Goal: Use online tool/utility: Utilize a website feature to perform a specific function

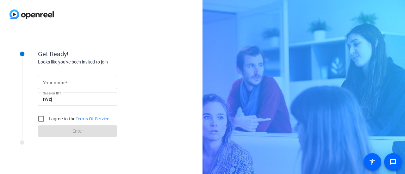
click at [78, 83] on input "Your name" at bounding box center [77, 83] width 69 height 8
type input "[PERSON_NAME]"
click at [43, 119] on input "I agree to the Terms Of Service" at bounding box center [41, 119] width 13 height 13
checkbox input "true"
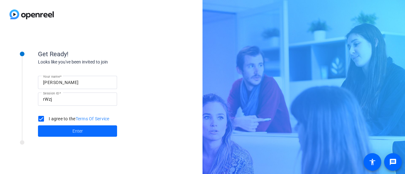
click at [87, 135] on span at bounding box center [77, 131] width 79 height 15
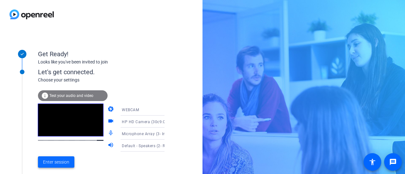
click at [49, 166] on span at bounding box center [56, 162] width 36 height 15
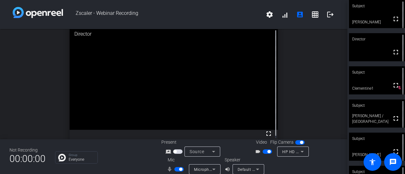
drag, startPoint x: 180, startPoint y: 169, endPoint x: 129, endPoint y: 165, distance: 51.2
click at [129, 165] on div "Not Recording 00:00:00 Group Everyone Present screen_share_outline Source Video…" at bounding box center [174, 157] width 348 height 35
drag, startPoint x: 178, startPoint y: 167, endPoint x: 150, endPoint y: 168, distance: 27.6
click at [150, 168] on div "Not Recording 00:00:00 Group Everyone Present screen_share_outline Source Video…" at bounding box center [174, 157] width 348 height 35
click at [179, 172] on span "button" at bounding box center [179, 170] width 10 height 4
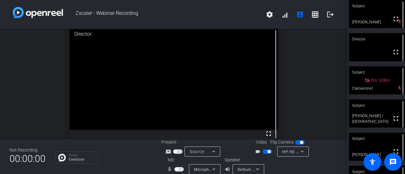
click at [174, 169] on span "button" at bounding box center [179, 170] width 10 height 4
click at [177, 168] on span "button" at bounding box center [179, 170] width 10 height 4
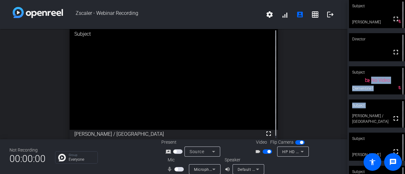
drag, startPoint x: 402, startPoint y: 71, endPoint x: 403, endPoint y: 104, distance: 33.3
click at [403, 104] on div "Subject fullscreen [PERSON_NAME] mic_off_outline Director fullscreen Subject No…" at bounding box center [377, 87] width 58 height 174
click at [180, 168] on span "button" at bounding box center [179, 170] width 10 height 4
click at [177, 171] on span "button" at bounding box center [179, 170] width 10 height 4
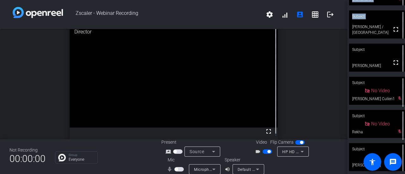
scroll to position [91, 0]
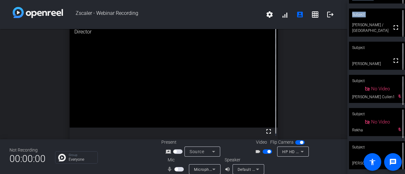
click at [175, 168] on span "button" at bounding box center [176, 169] width 3 height 3
click at [175, 168] on span "button" at bounding box center [179, 170] width 10 height 4
click at [175, 168] on span "button" at bounding box center [176, 169] width 3 height 3
click at [175, 168] on span "button" at bounding box center [179, 170] width 10 height 4
click at [326, 85] on div "open_in_new Director fullscreen" at bounding box center [174, 82] width 348 height 111
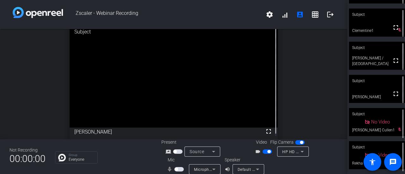
scroll to position [80, 0]
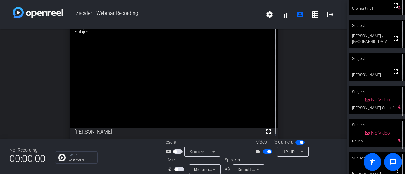
click at [175, 169] on span "button" at bounding box center [176, 169] width 3 height 3
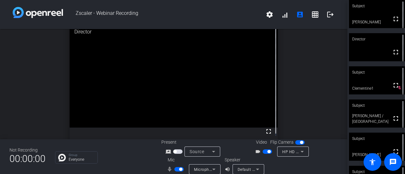
scroll to position [28, 0]
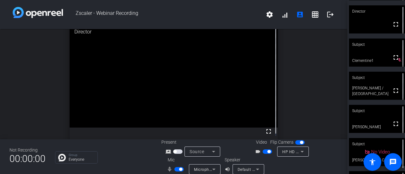
click at [177, 168] on span "button" at bounding box center [179, 170] width 10 height 4
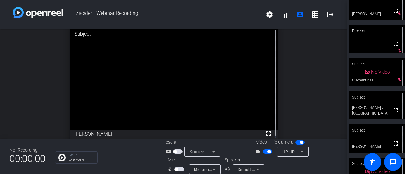
scroll to position [0, 0]
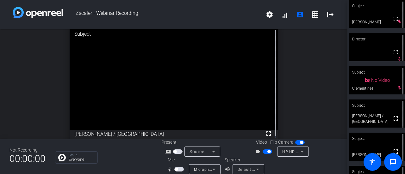
click at [268, 151] on span "button" at bounding box center [269, 151] width 3 height 3
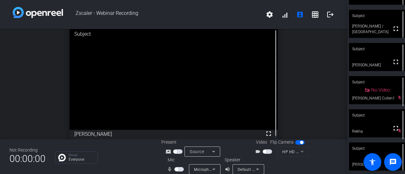
scroll to position [91, 0]
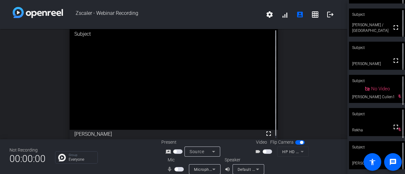
click at [356, 154] on video at bounding box center [377, 156] width 56 height 28
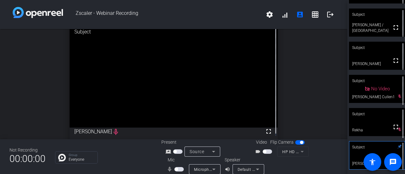
scroll to position [0, 0]
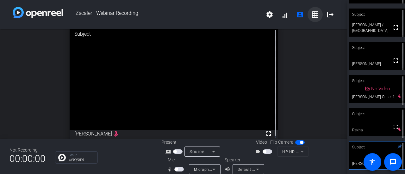
click at [312, 14] on mat-icon "grid_on" at bounding box center [316, 15] width 8 height 8
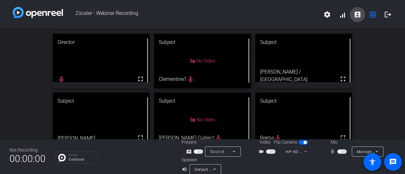
click at [356, 17] on mat-icon "account_box" at bounding box center [358, 15] width 8 height 8
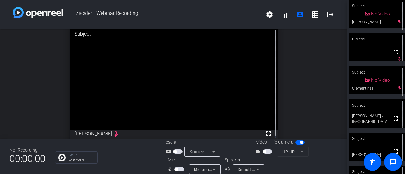
click at [386, 139] on div "Subject" at bounding box center [377, 139] width 56 height 12
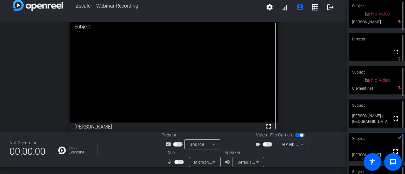
click at [265, 143] on span "button" at bounding box center [268, 145] width 10 height 4
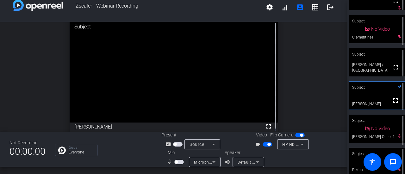
scroll to position [91, 0]
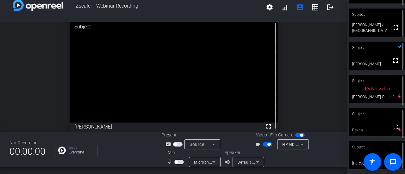
click at [398, 46] on icon at bounding box center [400, 47] width 4 height 4
drag, startPoint x: 400, startPoint y: 73, endPoint x: 405, endPoint y: 41, distance: 31.5
click at [405, 41] on div "Subject fullscreen [PERSON_NAME] mic_off_outline Director fullscreen mic_off_ou…" at bounding box center [377, 87] width 58 height 174
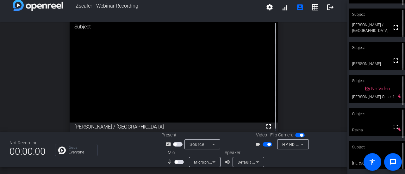
scroll to position [2, 0]
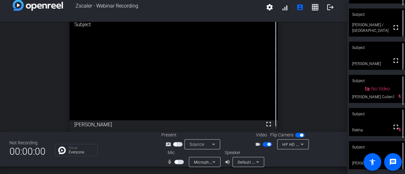
click at [266, 146] on span "button" at bounding box center [268, 145] width 10 height 4
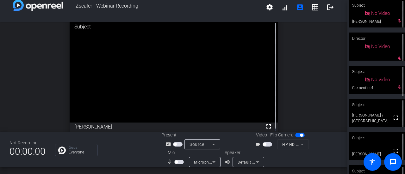
scroll to position [0, 0]
click at [291, 44] on div "open_in_new Subject fullscreen [PERSON_NAME] / [GEOGRAPHIC_DATA]" at bounding box center [174, 77] width 348 height 111
click at [263, 143] on span "button" at bounding box center [264, 144] width 3 height 3
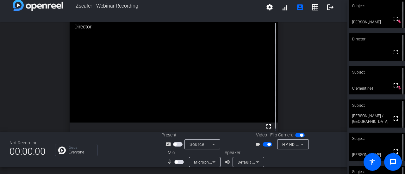
click at [177, 164] on span "button" at bounding box center [179, 162] width 10 height 4
click at [179, 163] on span "button" at bounding box center [180, 162] width 3 height 3
click at [176, 162] on span "button" at bounding box center [176, 162] width 3 height 3
click at [369, 141] on div "Subject" at bounding box center [377, 139] width 56 height 12
click at [328, 108] on div "open_in_new Subject fullscreen [PERSON_NAME]" at bounding box center [174, 77] width 348 height 111
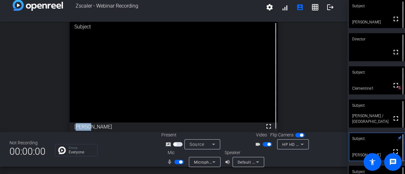
drag, startPoint x: 328, startPoint y: 108, endPoint x: 302, endPoint y: 57, distance: 57.1
click at [302, 57] on div "open_in_new Subject fullscreen [PERSON_NAME]" at bounding box center [174, 77] width 348 height 111
click at [57, 102] on div "open_in_new Subject fullscreen [PERSON_NAME]" at bounding box center [174, 77] width 348 height 111
